Goal: Check status: Check status

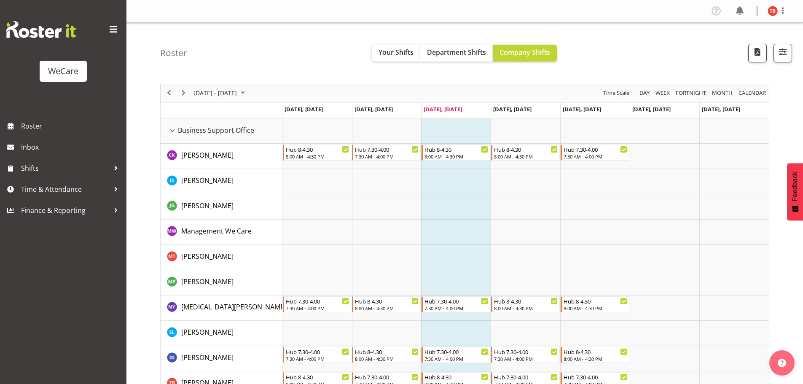
select select "location"
click at [783, 46] on span "button" at bounding box center [783, 51] width 11 height 11
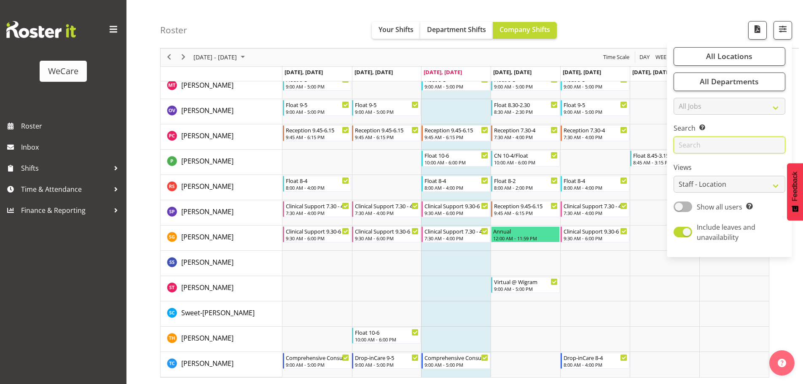
click at [718, 148] on input "text" at bounding box center [730, 145] width 112 height 17
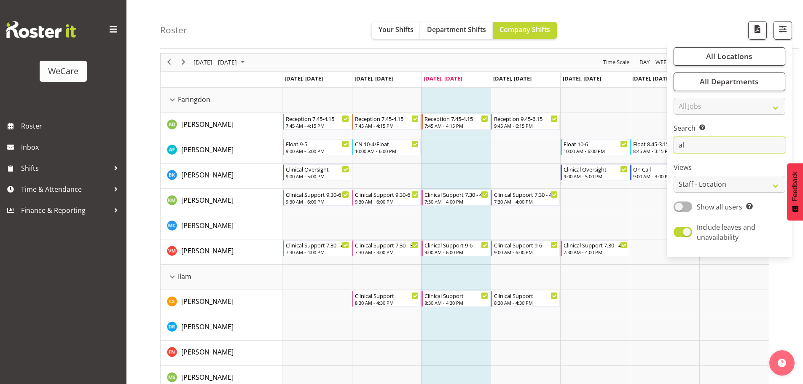
type input "a"
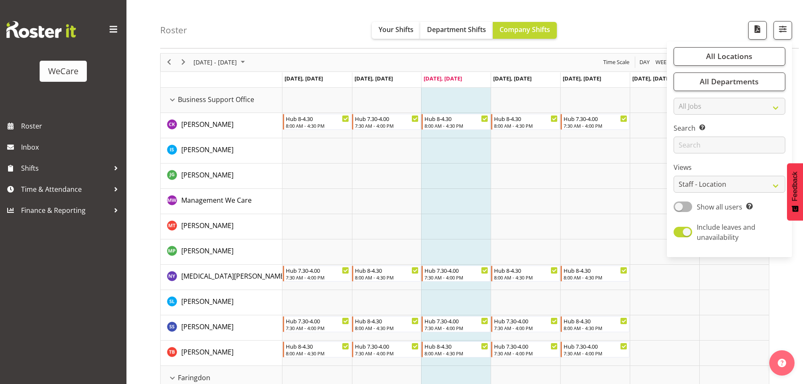
click at [258, 3] on div "Roster Your Shifts Department Shifts Company Shifts All Locations Clear Busines…" at bounding box center [479, 24] width 639 height 49
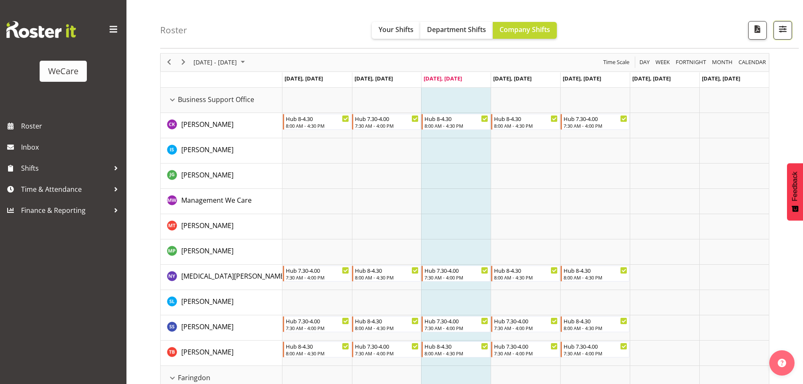
click at [787, 27] on span "button" at bounding box center [783, 29] width 11 height 11
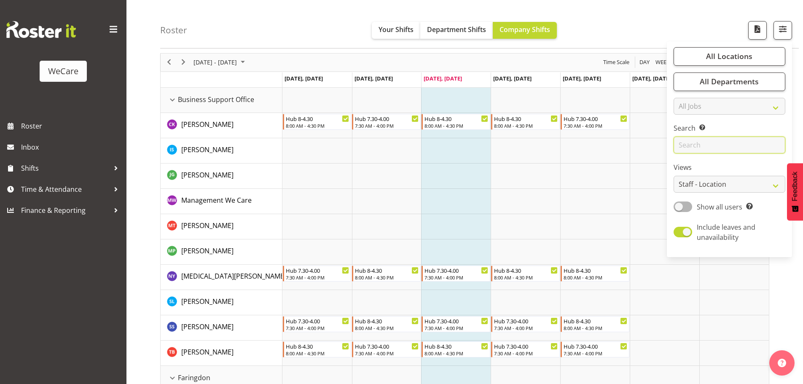
click at [712, 147] on input "text" at bounding box center [730, 145] width 112 height 17
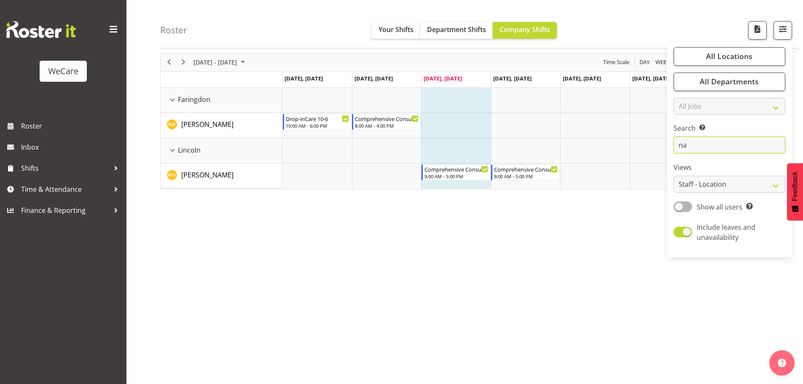
type input "n"
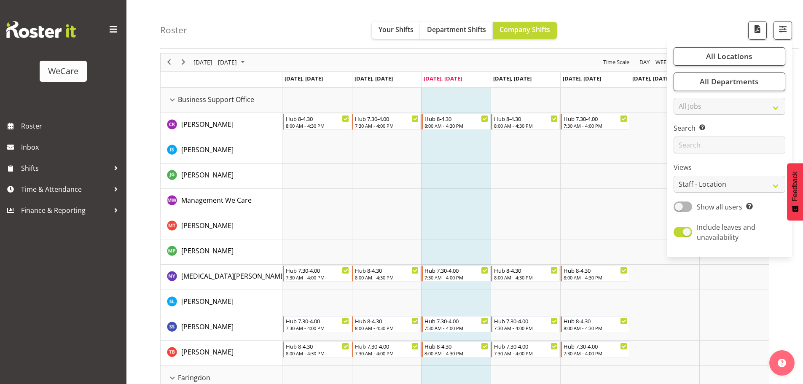
click at [616, 35] on div "Roster Your Shifts Department Shifts Company Shifts All Locations Clear Busines…" at bounding box center [479, 24] width 639 height 49
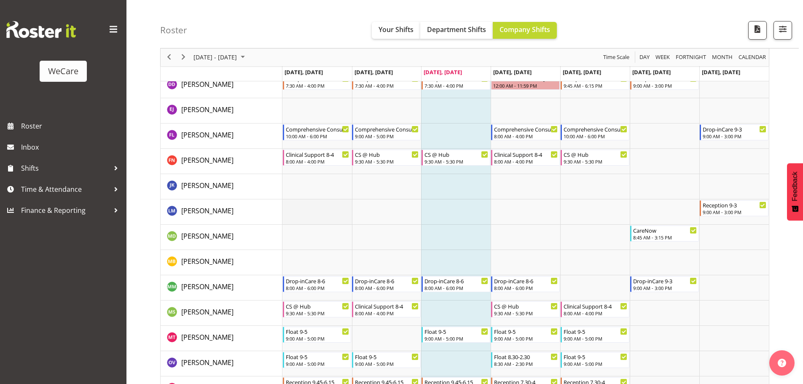
scroll to position [2187, 0]
click at [184, 56] on span "Next" at bounding box center [183, 57] width 10 height 11
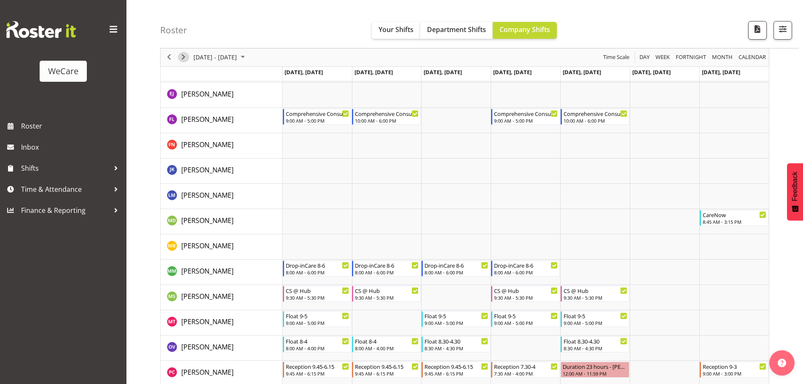
click at [183, 57] on span "Next" at bounding box center [183, 57] width 10 height 11
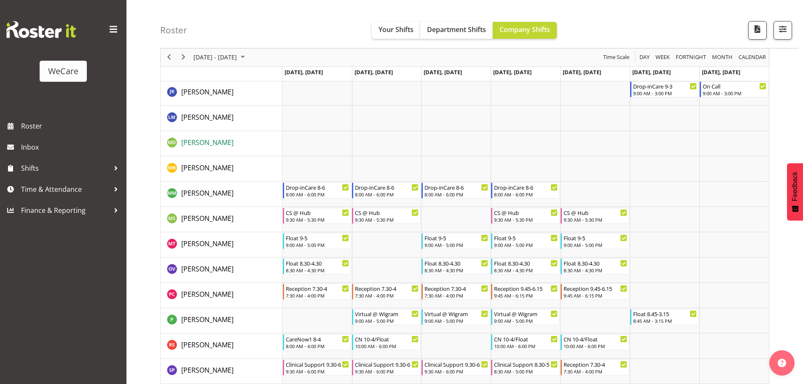
scroll to position [2271, 0]
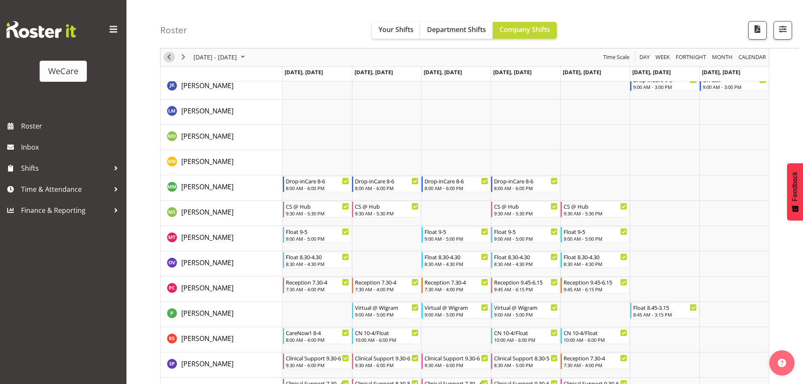
click at [171, 57] on span "Previous" at bounding box center [169, 57] width 10 height 11
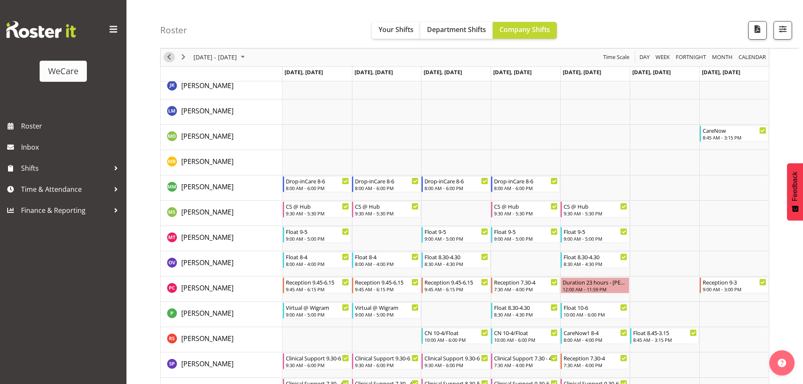
click at [173, 60] on span "Previous" at bounding box center [169, 57] width 10 height 11
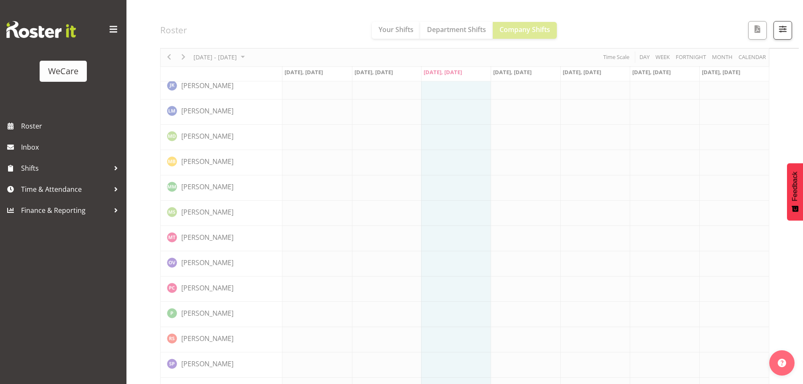
scroll to position [2288, 0]
